Goal: Find contact information: Find contact information

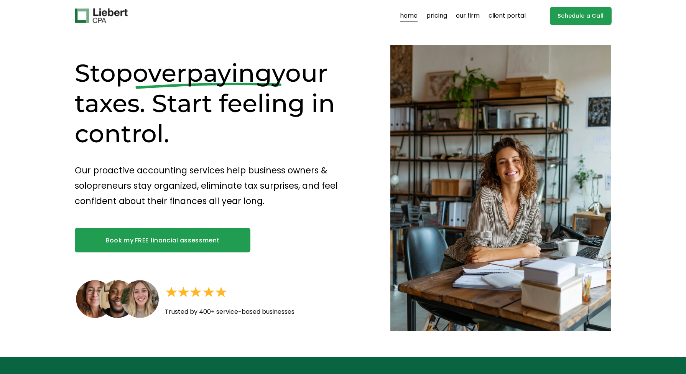
click at [438, 16] on link "pricing" at bounding box center [437, 16] width 21 height 12
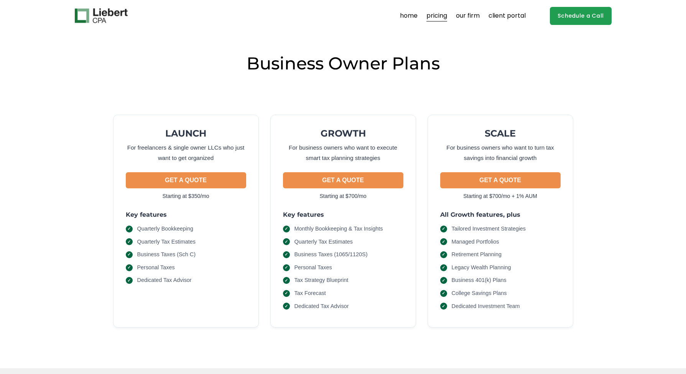
click at [84, 11] on img at bounding box center [101, 15] width 53 height 15
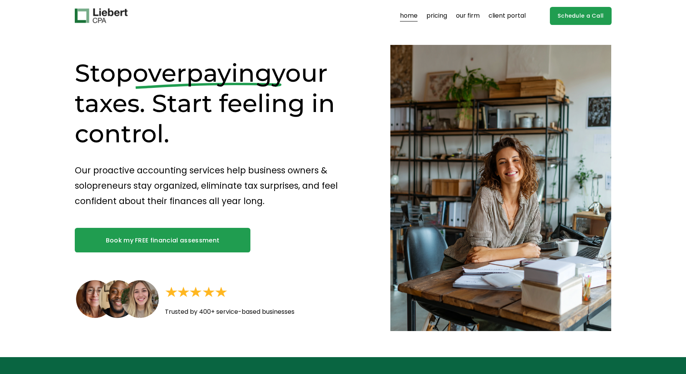
click at [410, 17] on link "home" at bounding box center [409, 16] width 18 height 12
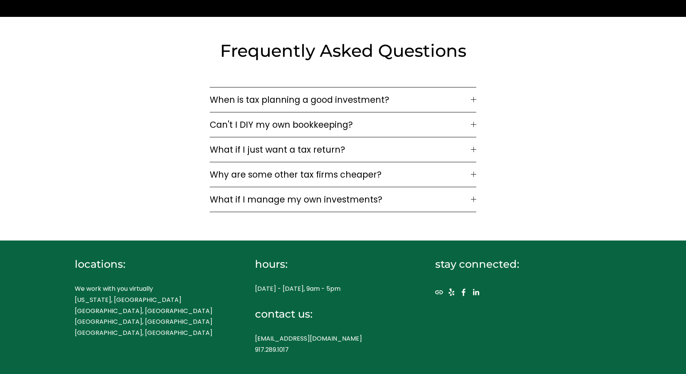
scroll to position [2376, 0]
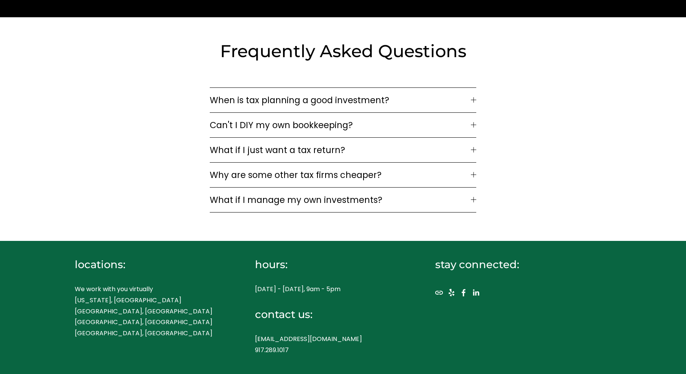
click at [285, 143] on span "What if I just want a tax return?" at bounding box center [340, 149] width 261 height 13
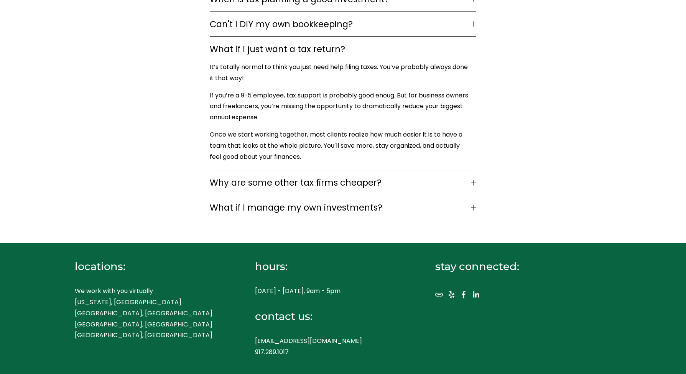
scroll to position [2476, 0]
drag, startPoint x: 255, startPoint y: 334, endPoint x: 344, endPoint y: 334, distance: 89.4
click at [344, 336] on p "[EMAIL_ADDRESS][DOMAIN_NAME] 917.289.1017" at bounding box center [331, 347] width 153 height 22
copy p "[EMAIL_ADDRESS][DOMAIN_NAME]"
